Goal: Transaction & Acquisition: Purchase product/service

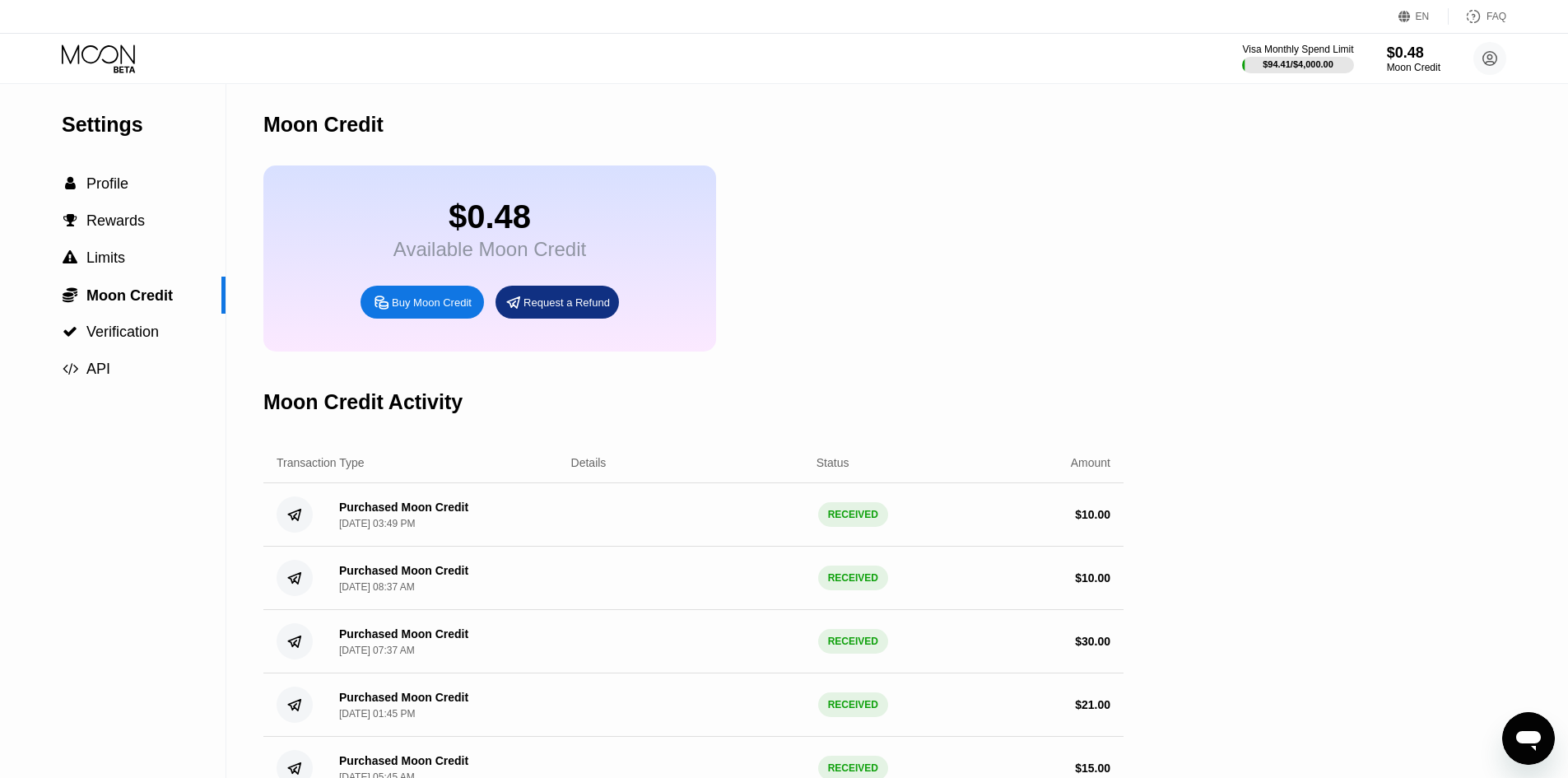
click at [422, 310] on div "Buy Moon Credit" at bounding box center [432, 302] width 80 height 14
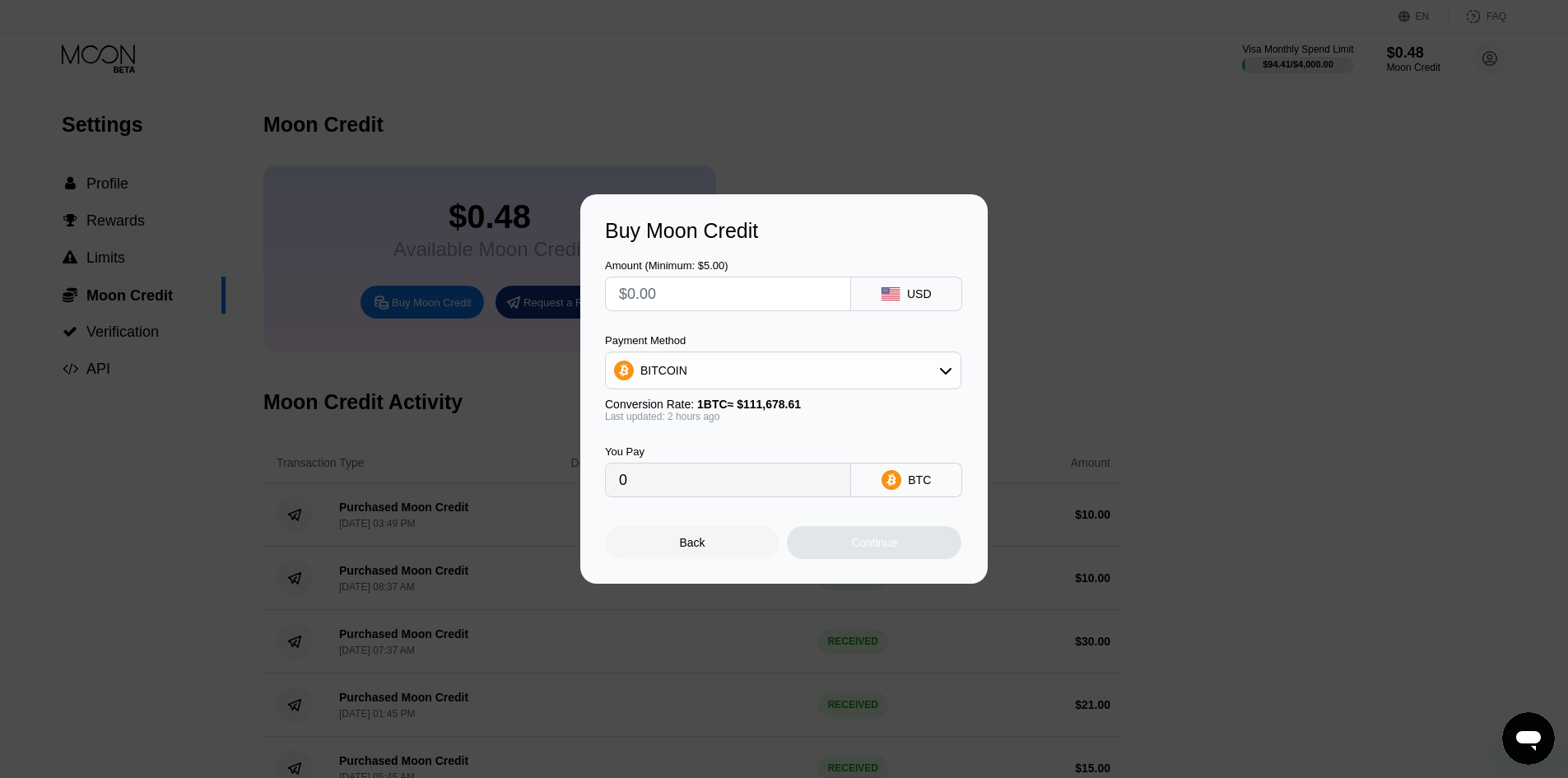
click at [667, 293] on input "text" at bounding box center [728, 294] width 218 height 33
click at [766, 372] on div "BITCOIN" at bounding box center [783, 370] width 354 height 33
click at [716, 498] on div "USDC on Polygon" at bounding box center [783, 488] width 347 height 33
click at [687, 313] on div "Amount (Minimum: $5.00) USD Payment Method USDC on Polygon Conversion Rate: 1 U…" at bounding box center [784, 370] width 358 height 255
click at [687, 290] on input "text" at bounding box center [728, 294] width 218 height 33
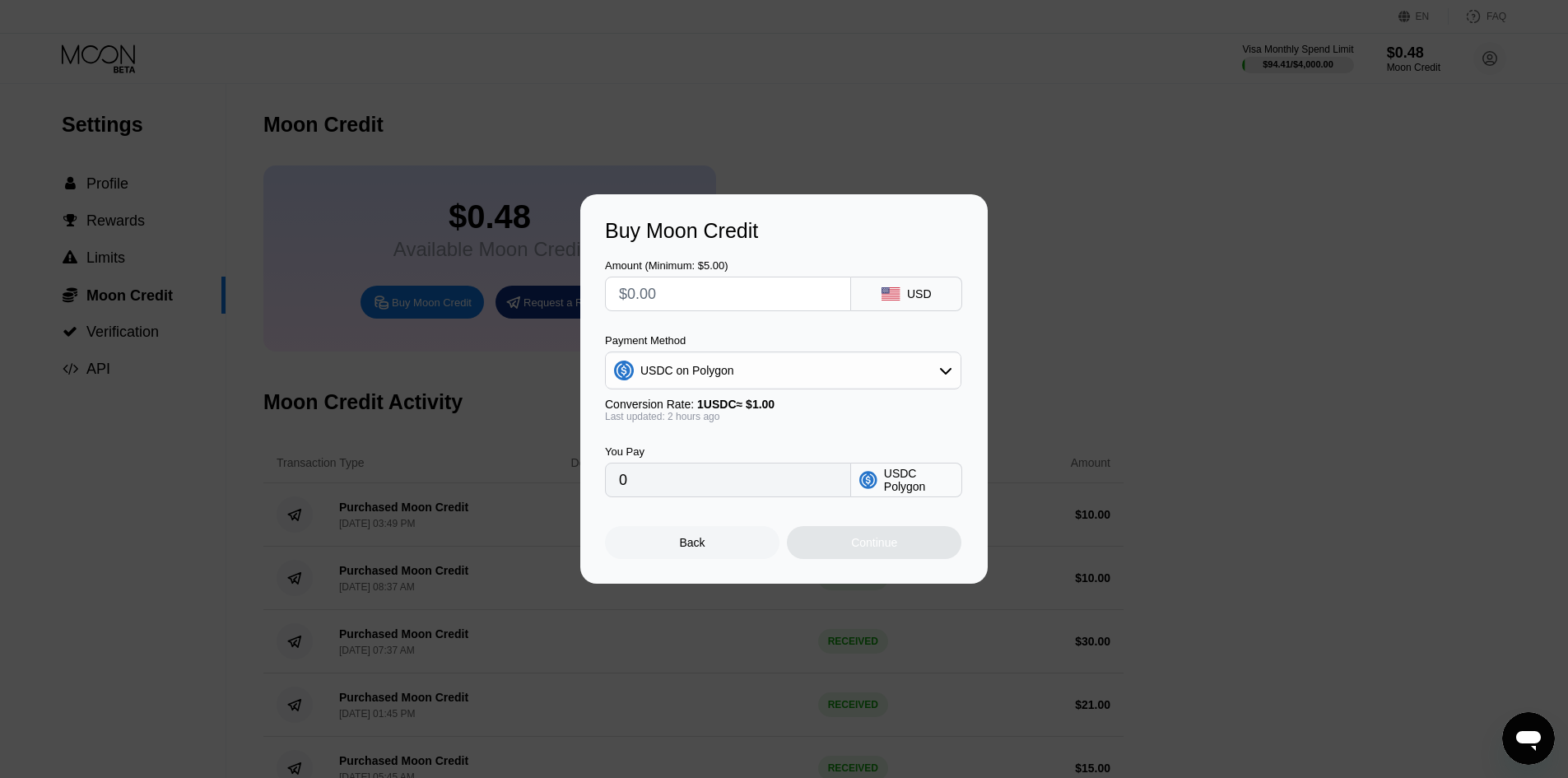
type input "$1"
type input "1.00000000"
type input "$15"
type input "15.00000000"
type input "$15"
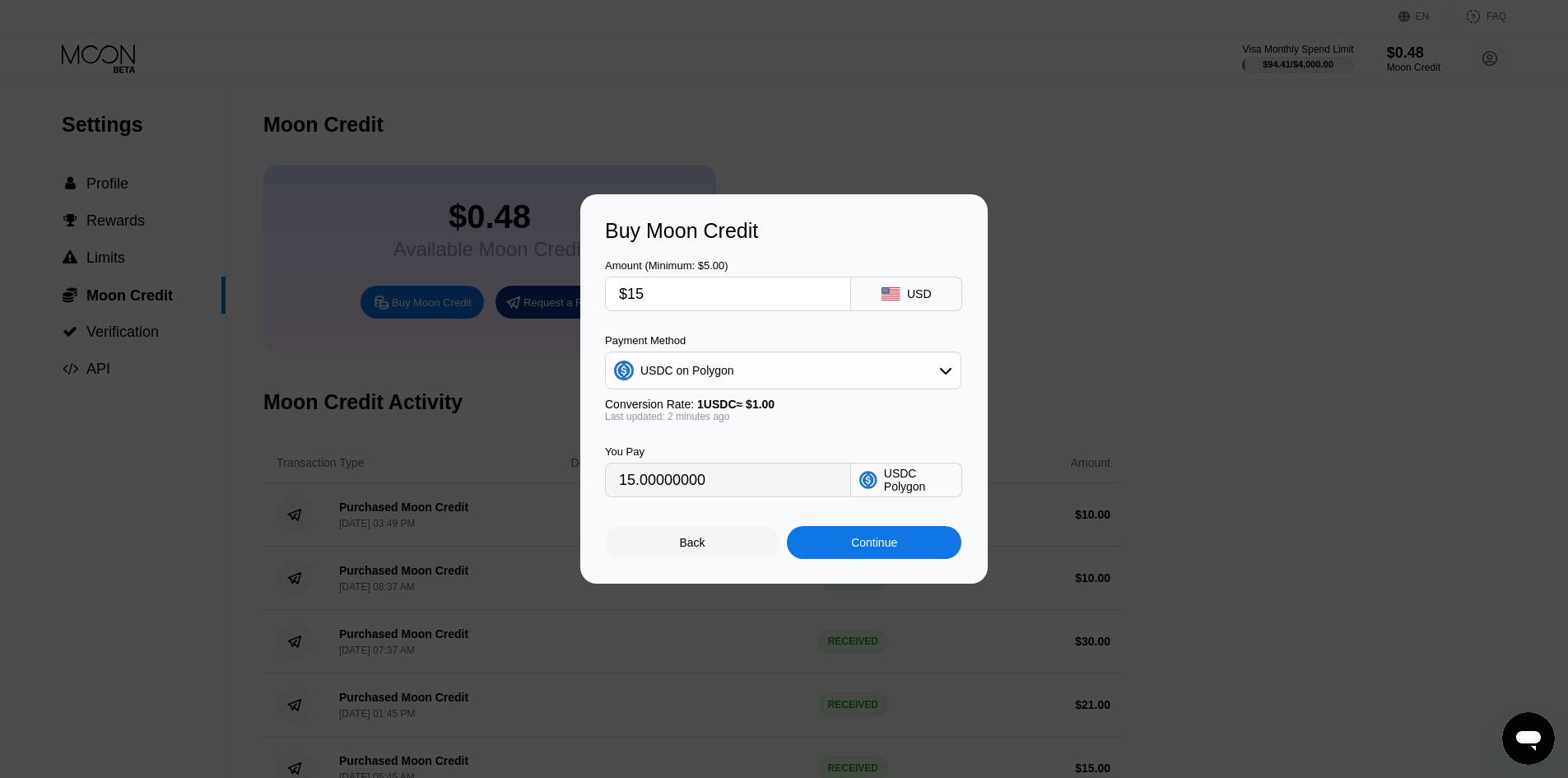
click at [829, 542] on div "Continue" at bounding box center [874, 543] width 175 height 33
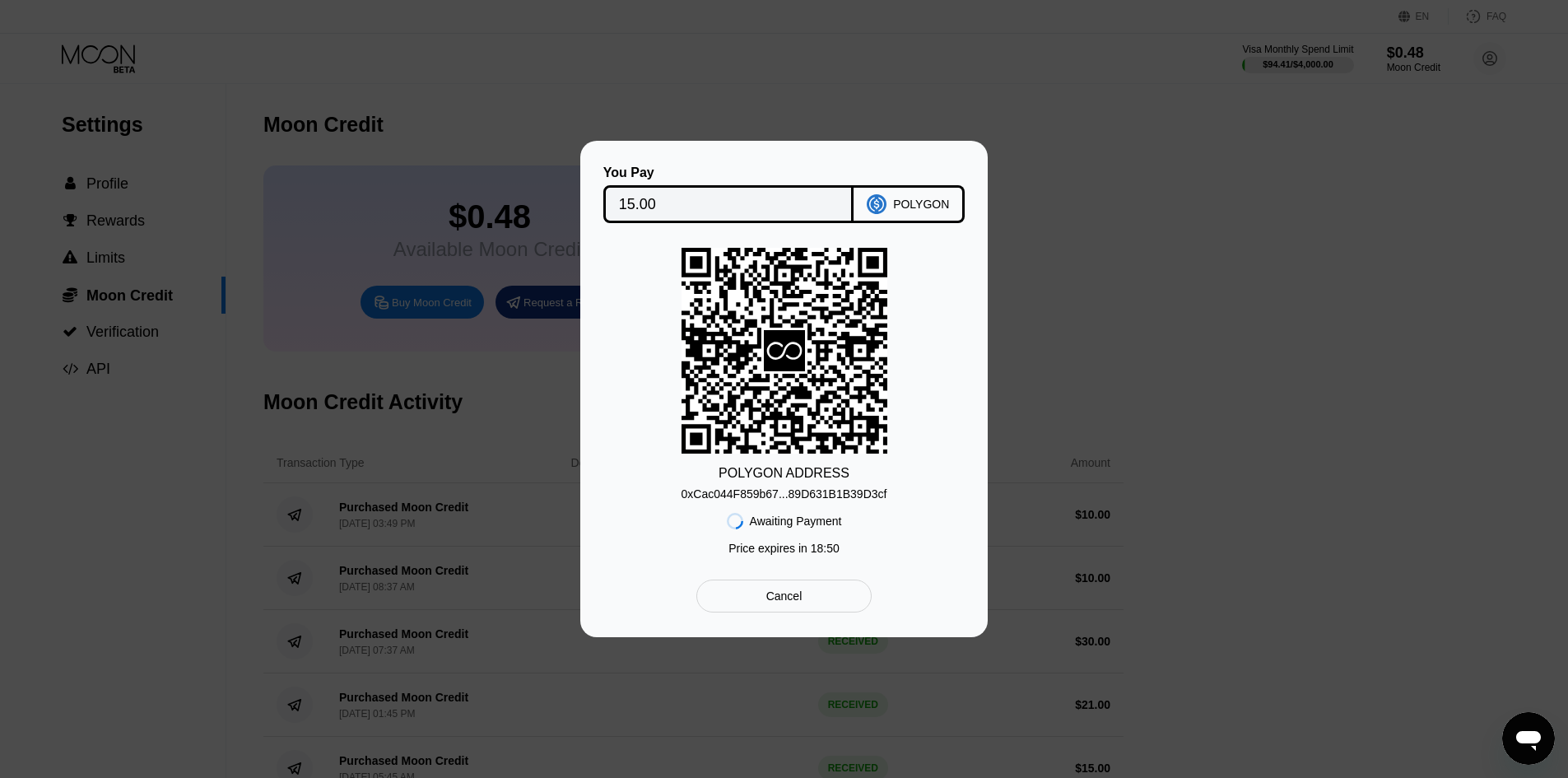
click at [827, 501] on div "0xCac044F859b67...89D631B1B39D3cf" at bounding box center [784, 494] width 205 height 13
click at [850, 498] on div "0xCac044F859b67...89D631B1B39D3cf" at bounding box center [784, 494] width 205 height 13
click at [848, 498] on div "0xCac044F859b67...89D631B1B39D3cf" at bounding box center [784, 494] width 205 height 13
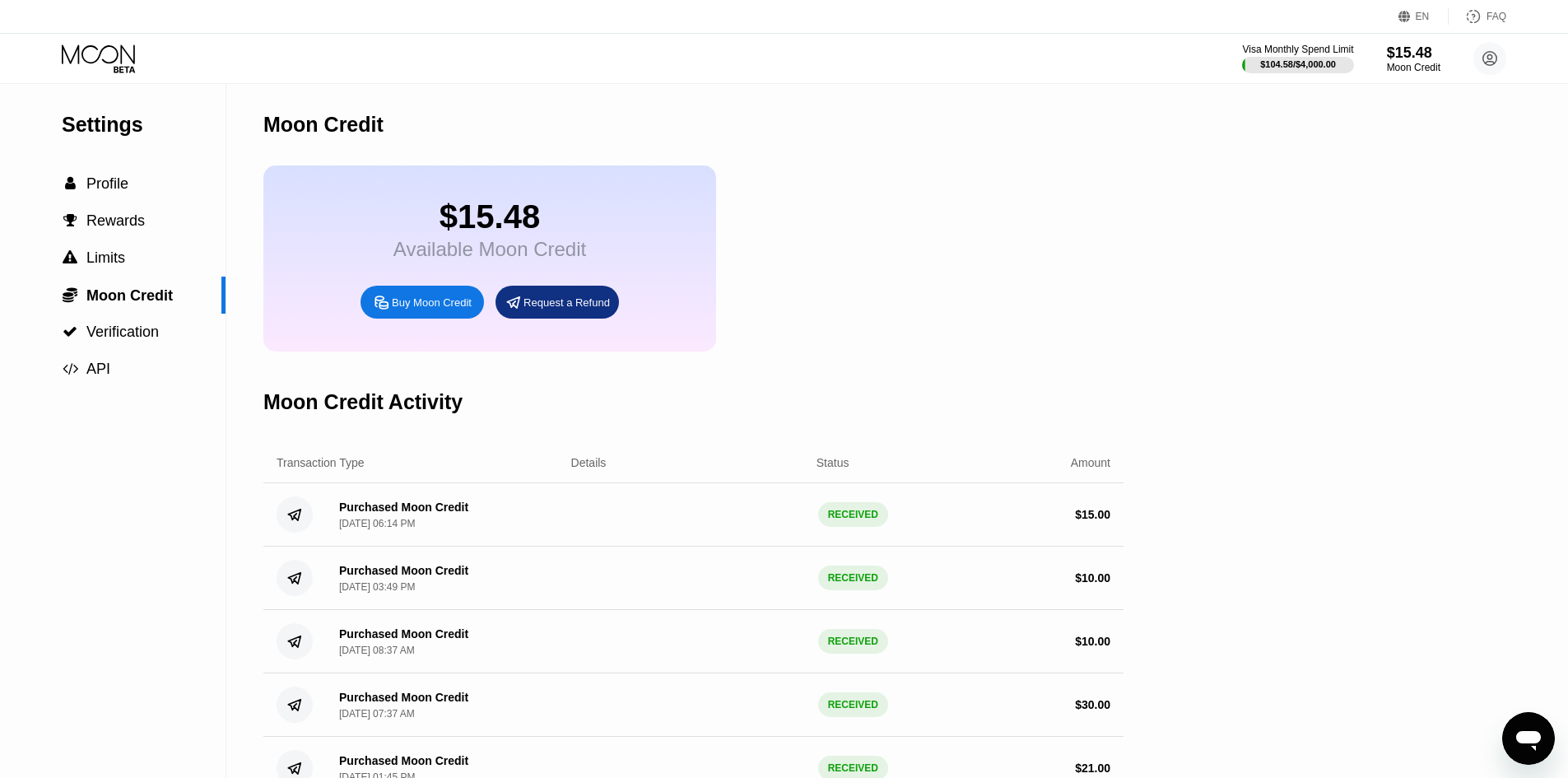
click at [105, 82] on div "Visa Monthly Spend Limit $104.58 / $4,000.00 $15.48 Moon Credit davidbellup@gma…" at bounding box center [784, 58] width 1568 height 49
click at [116, 61] on icon at bounding box center [100, 58] width 77 height 29
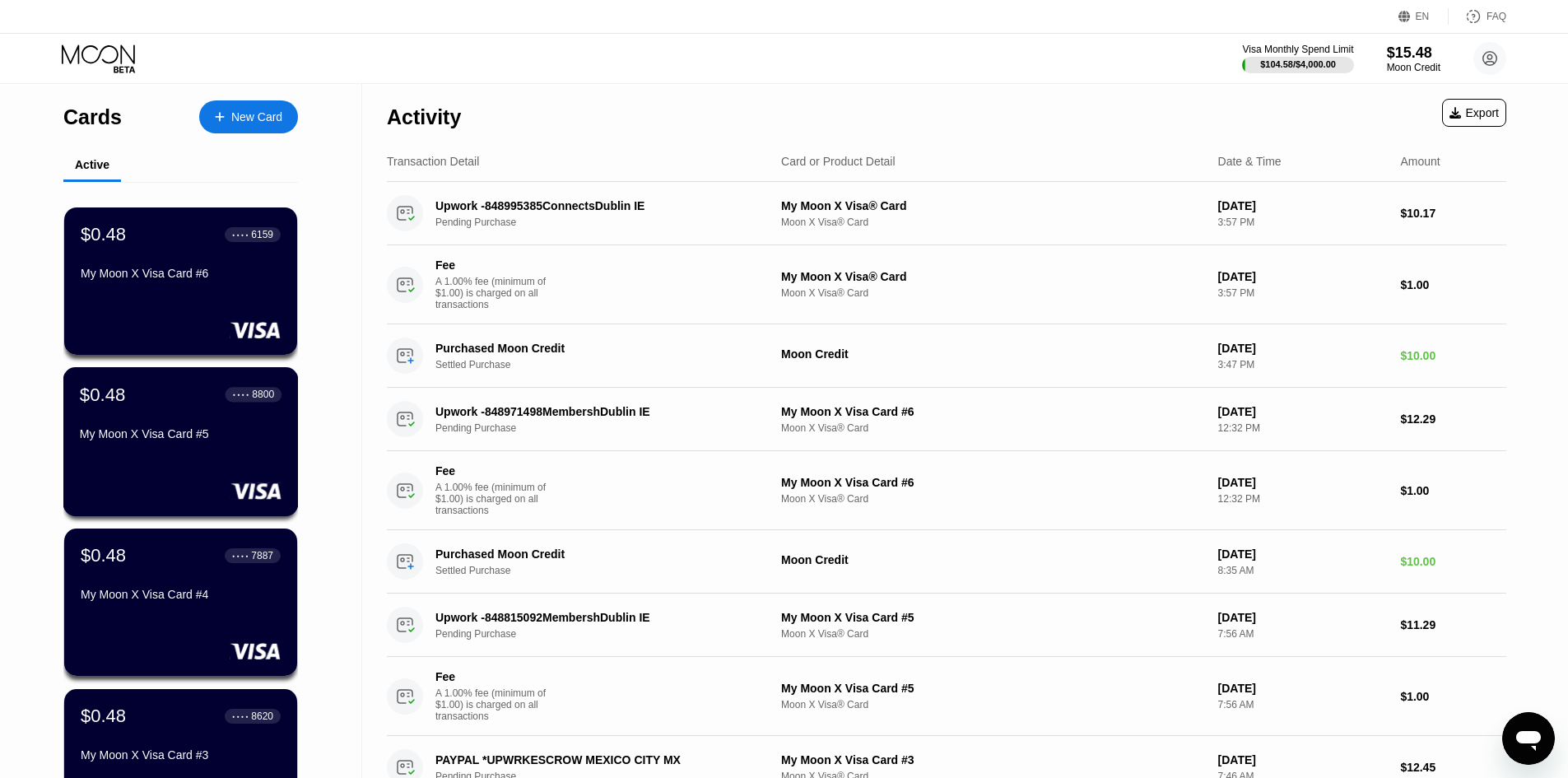
click at [192, 440] on div "My Moon X Visa Card #5" at bounding box center [181, 434] width 201 height 13
click at [243, 118] on div "New Card" at bounding box center [256, 117] width 51 height 14
